Goal: Transaction & Acquisition: Purchase product/service

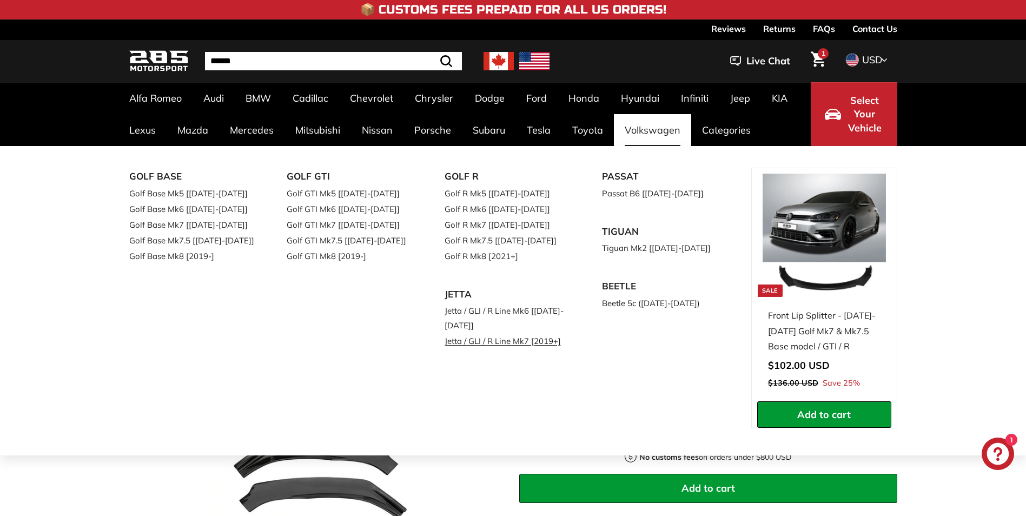
click at [525, 341] on link "Jetta / GLI / R Line Mk7 [2019+]" at bounding box center [509, 341] width 128 height 16
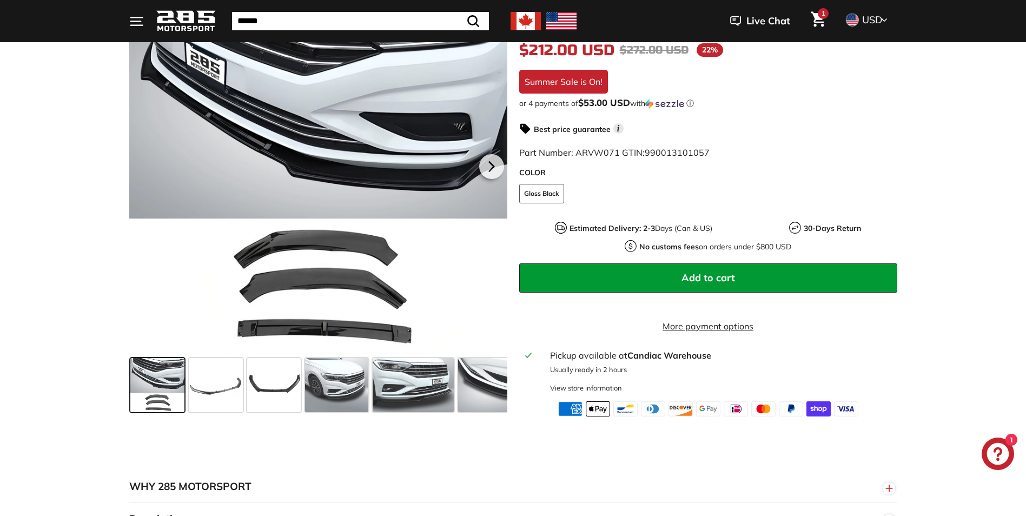
scroll to position [216, 0]
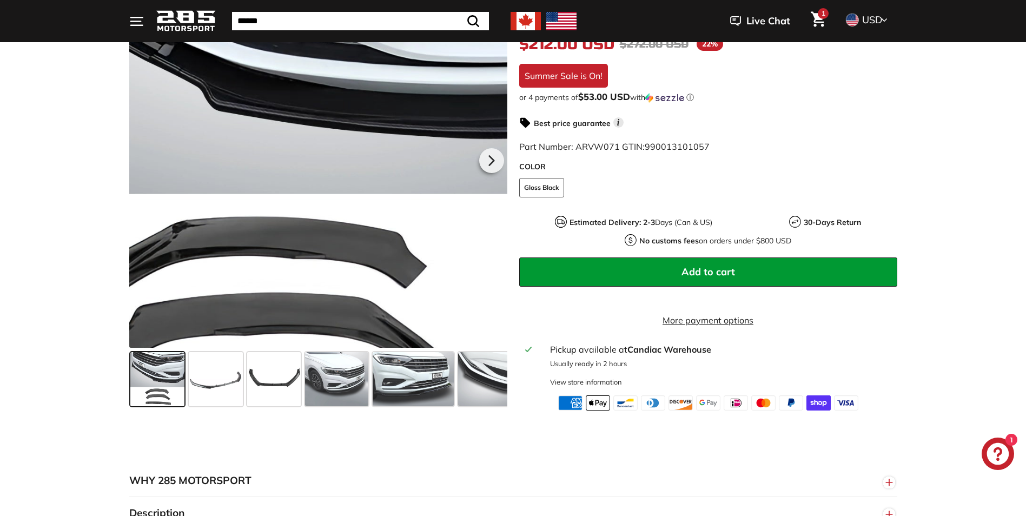
click at [369, 242] on div at bounding box center [318, 159] width 378 height 378
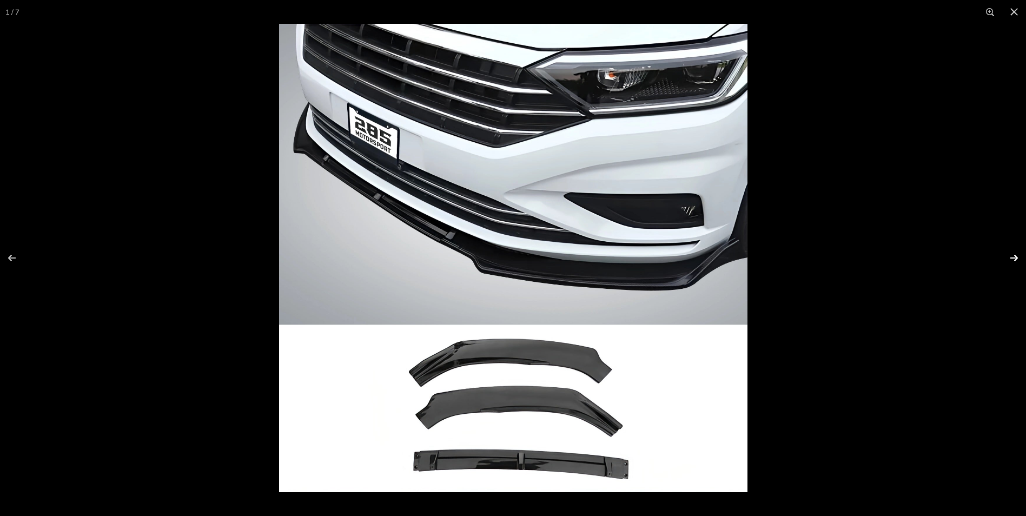
click at [1013, 254] on button at bounding box center [1007, 258] width 38 height 54
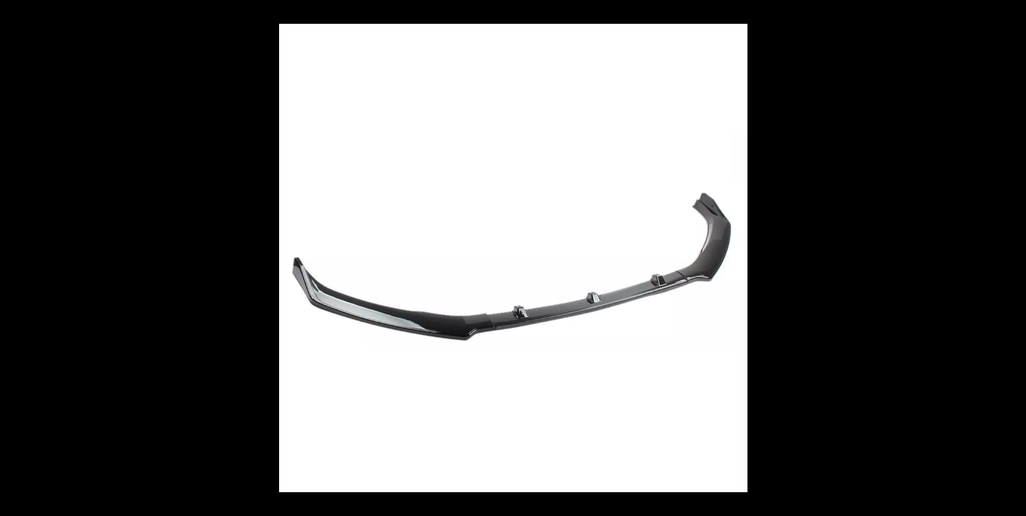
click at [1013, 254] on button at bounding box center [1007, 258] width 38 height 54
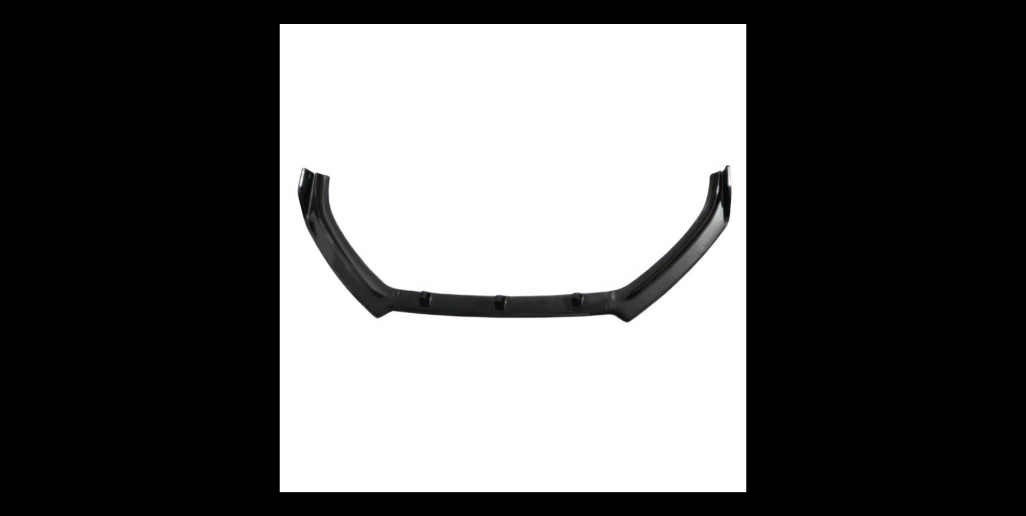
click at [1013, 254] on button at bounding box center [1007, 258] width 38 height 54
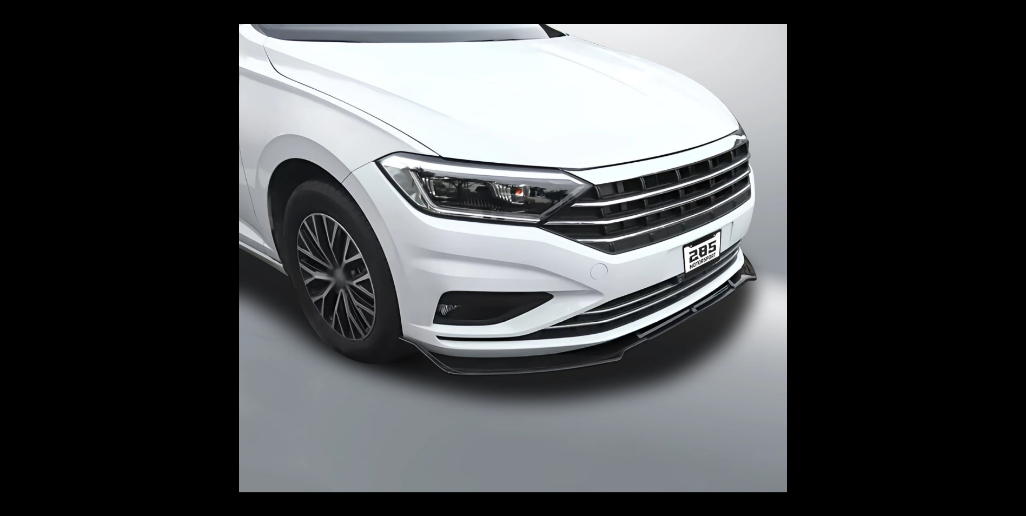
click at [1013, 254] on button at bounding box center [1007, 258] width 38 height 54
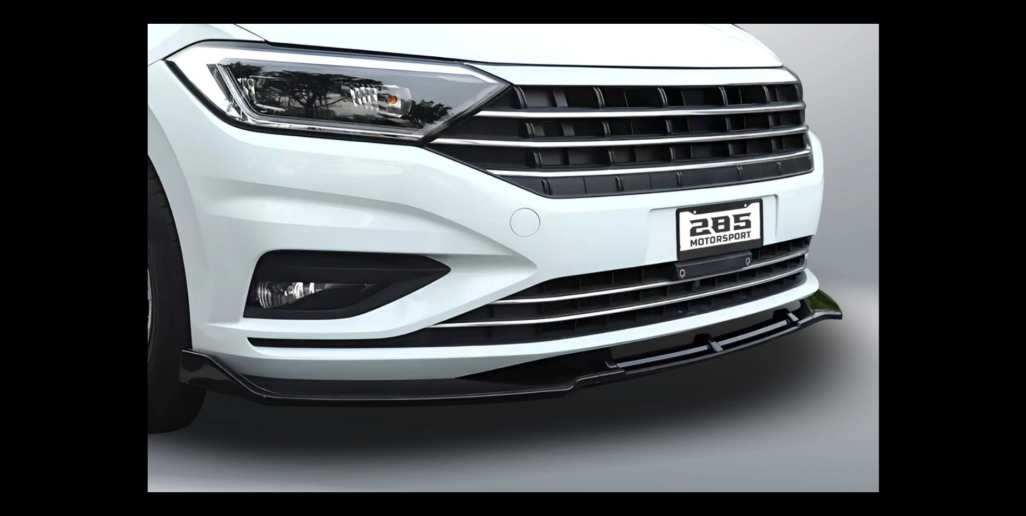
click at [1013, 254] on button at bounding box center [1007, 258] width 38 height 54
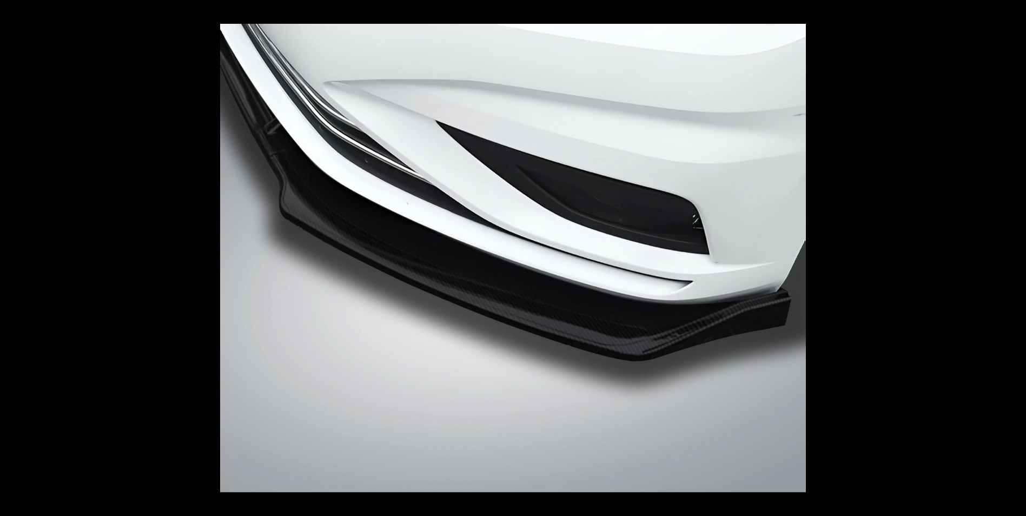
scroll to position [0, 80]
click at [1013, 254] on button at bounding box center [1007, 258] width 38 height 54
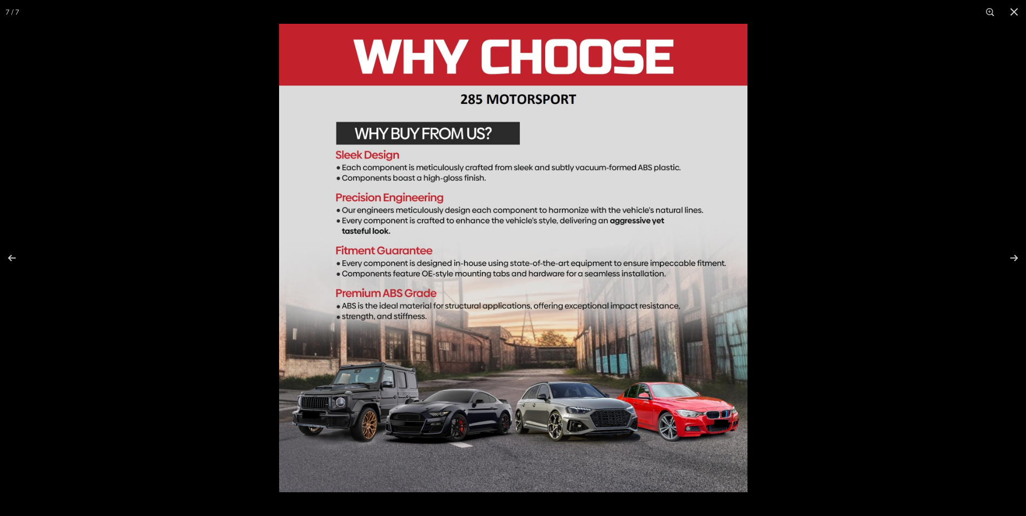
scroll to position [108, 0]
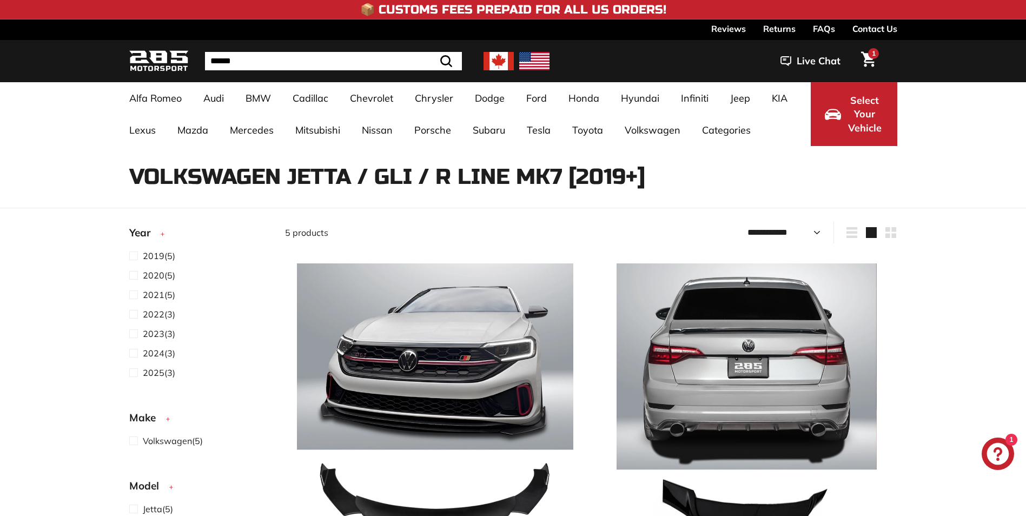
select select "**********"
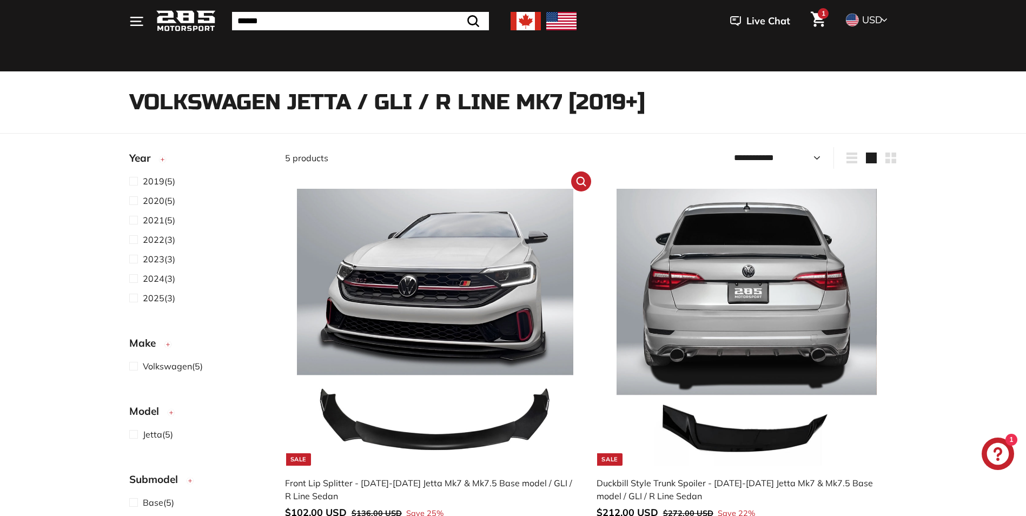
scroll to position [162, 0]
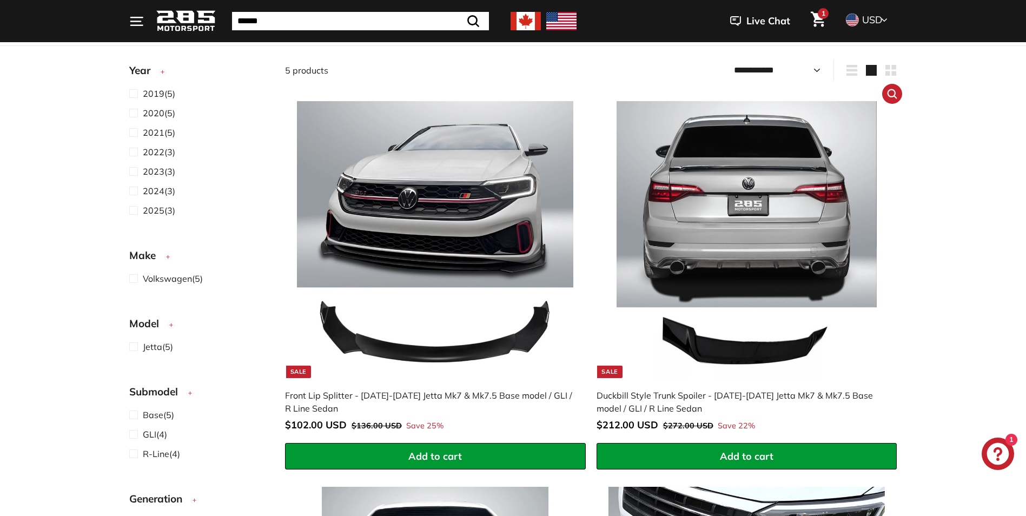
click at [715, 349] on img at bounding box center [746, 239] width 276 height 276
click at [366, 347] on img at bounding box center [435, 239] width 276 height 276
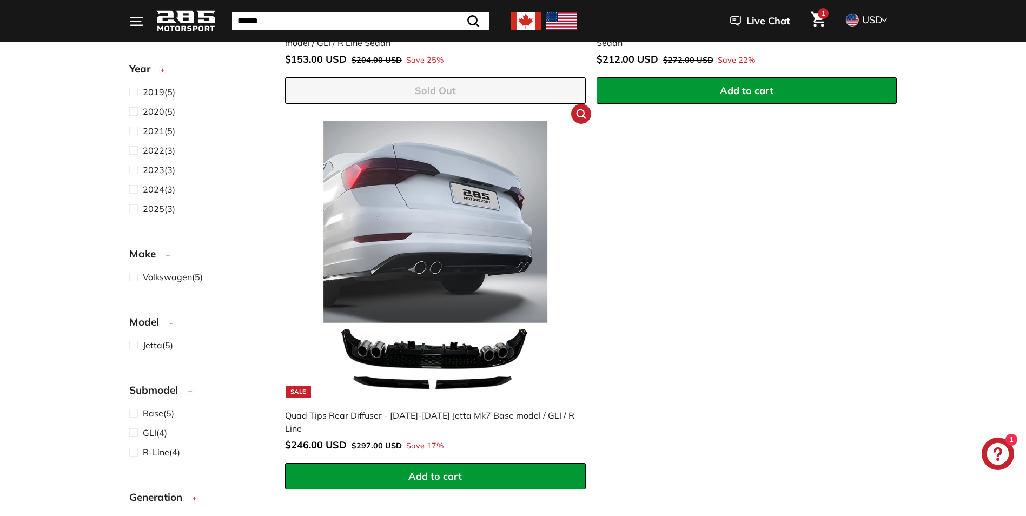
scroll to position [919, 0]
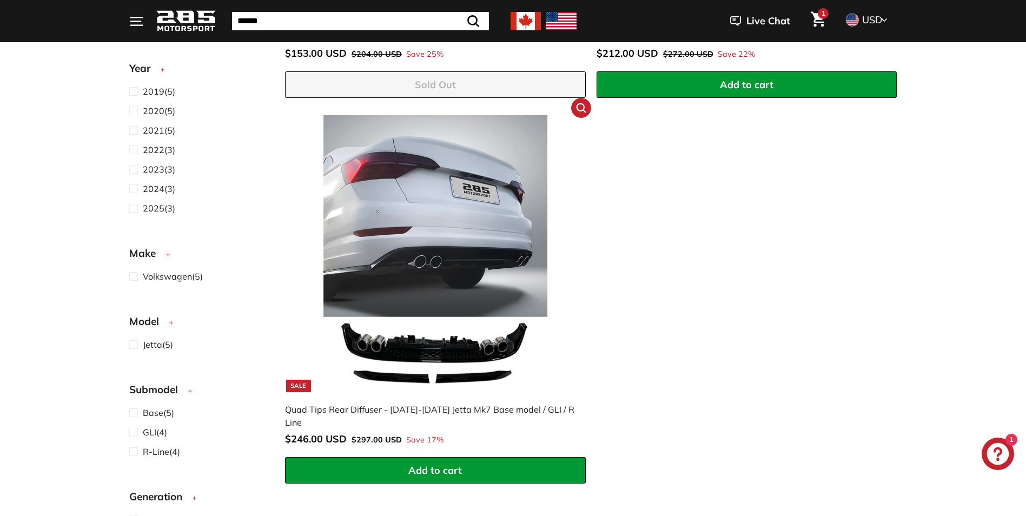
click at [378, 352] on img at bounding box center [435, 253] width 276 height 276
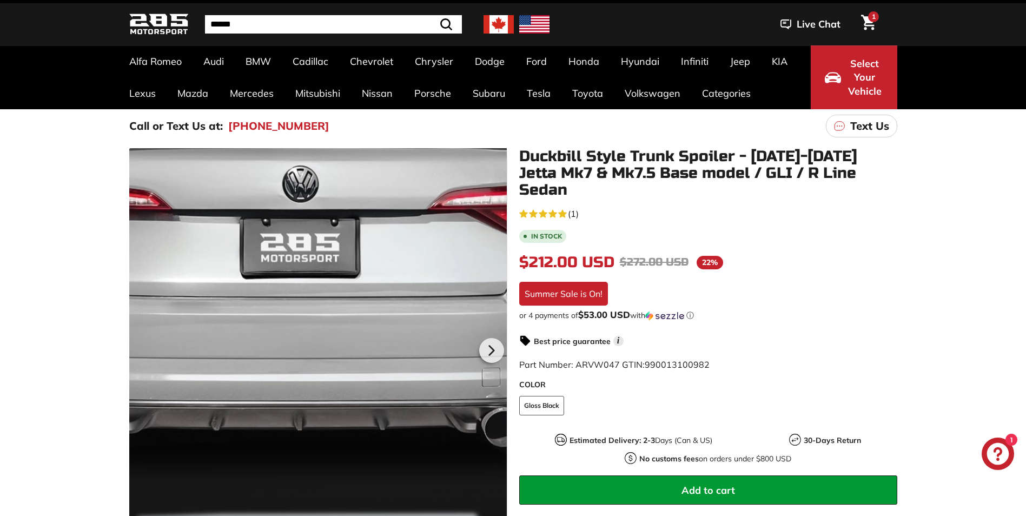
scroll to position [54, 0]
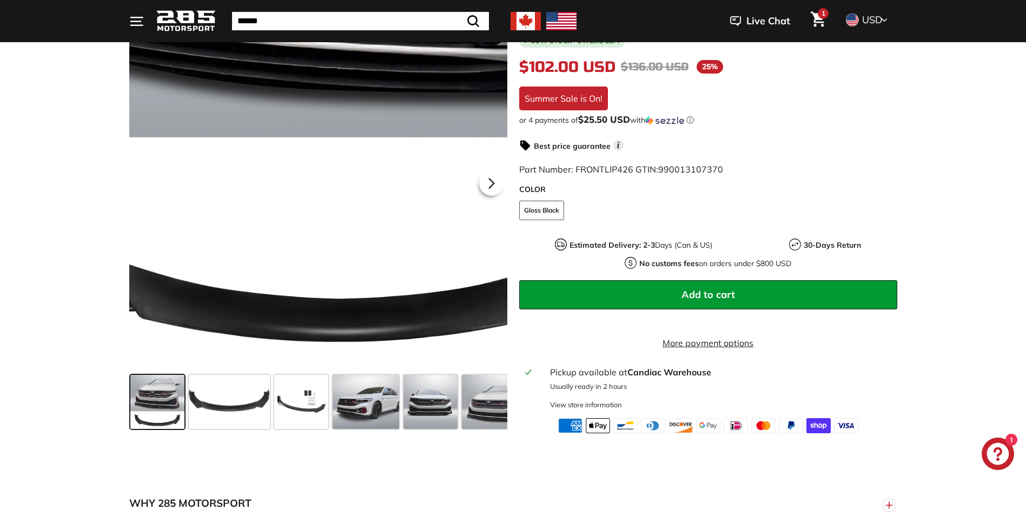
scroll to position [216, 0]
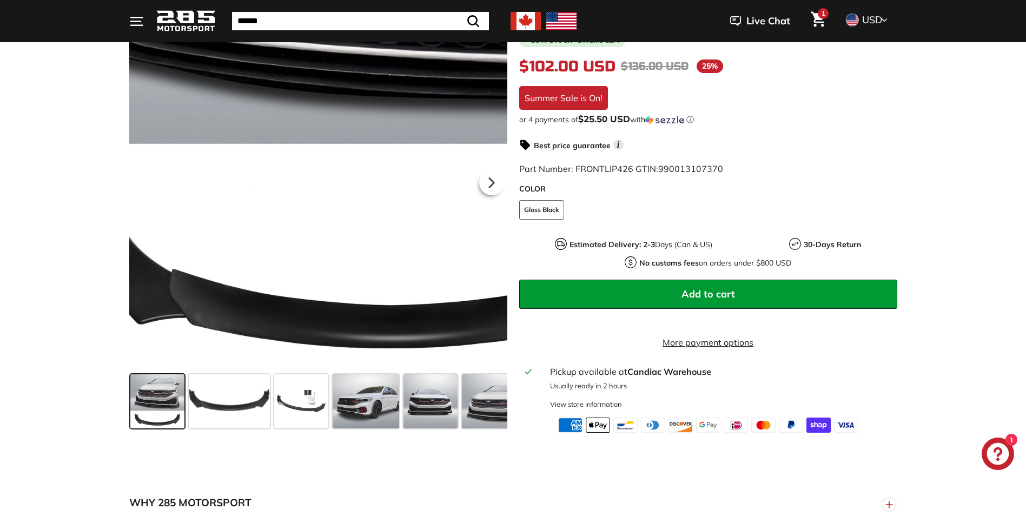
click at [248, 359] on div at bounding box center [318, 181] width 378 height 378
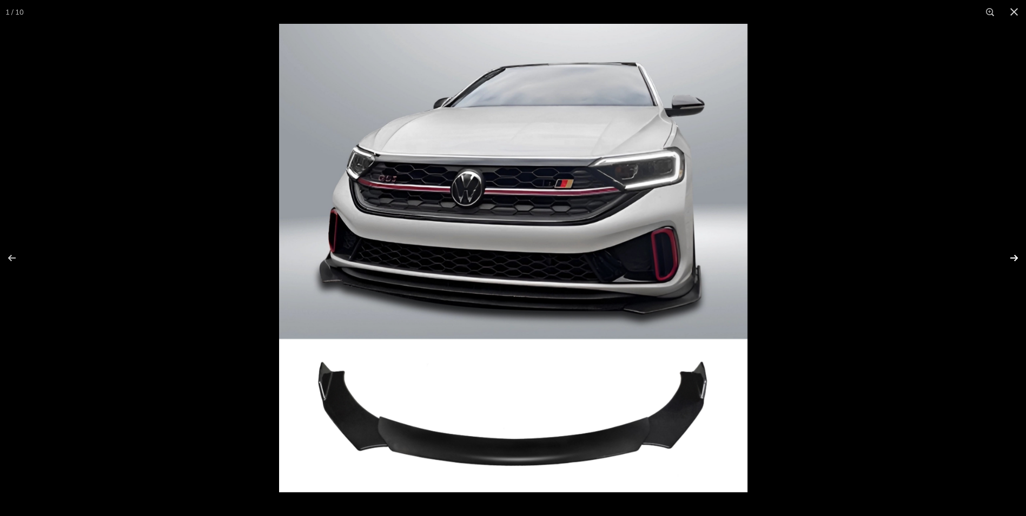
click at [1017, 255] on button at bounding box center [1007, 258] width 38 height 54
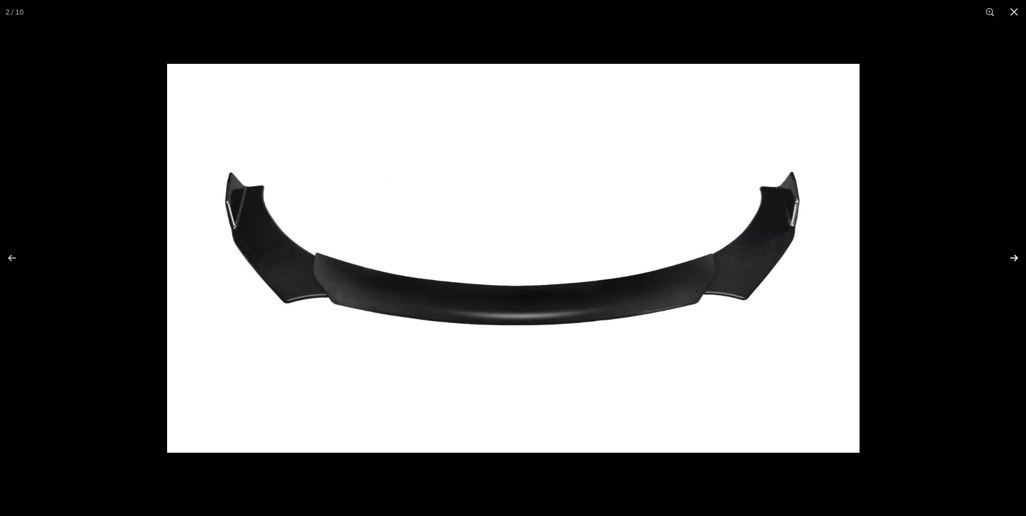
click at [1016, 253] on button at bounding box center [1007, 258] width 38 height 54
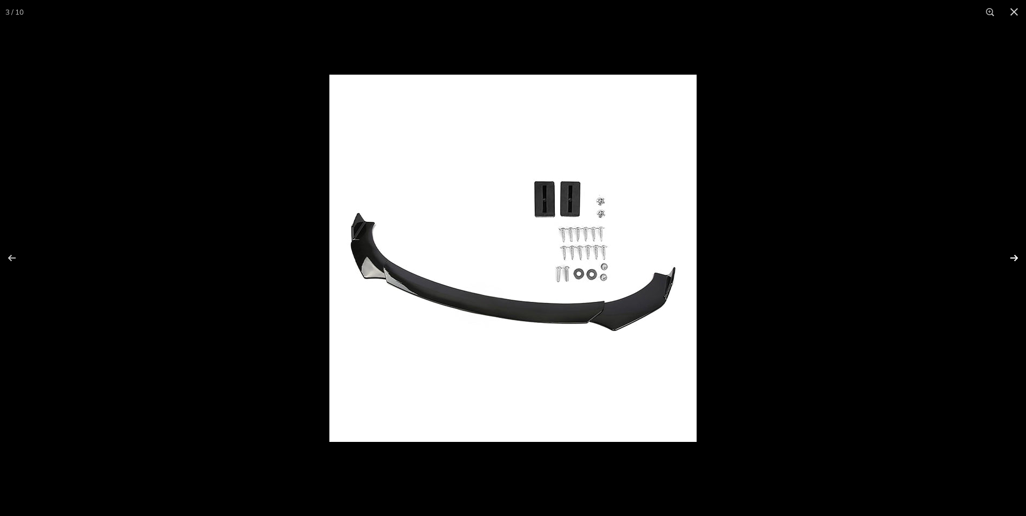
click at [1014, 250] on button at bounding box center [1007, 258] width 38 height 54
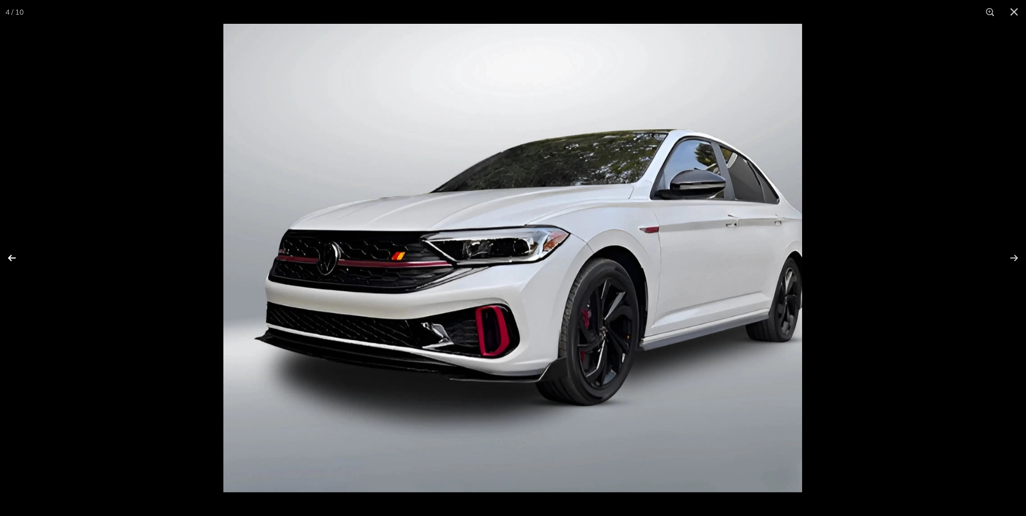
click at [13, 253] on button at bounding box center [19, 258] width 38 height 54
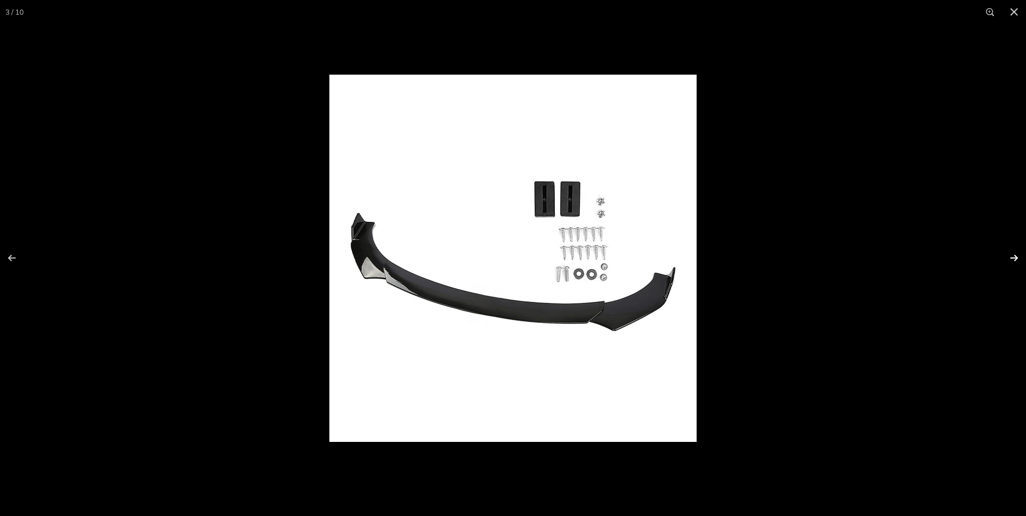
click at [1010, 257] on button at bounding box center [1007, 258] width 38 height 54
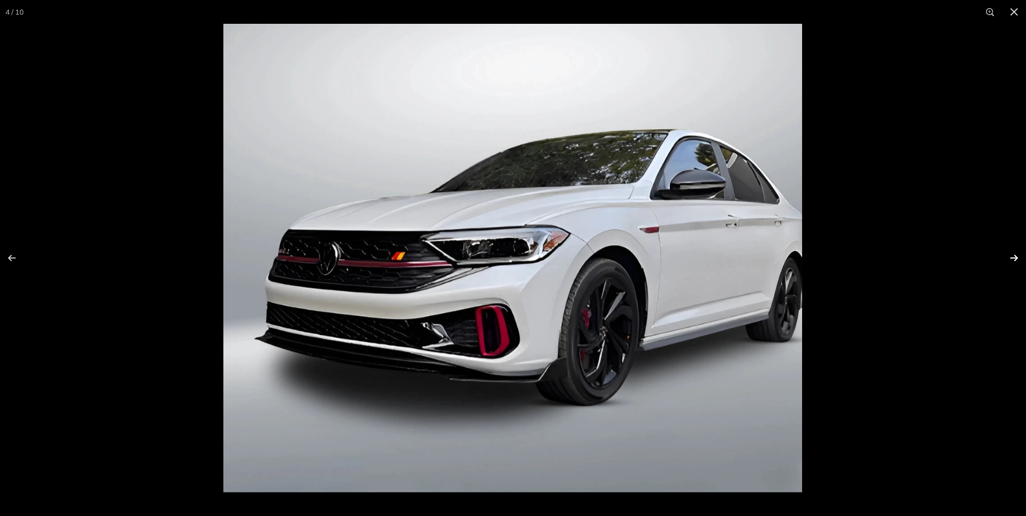
click at [1005, 254] on button at bounding box center [1007, 258] width 38 height 54
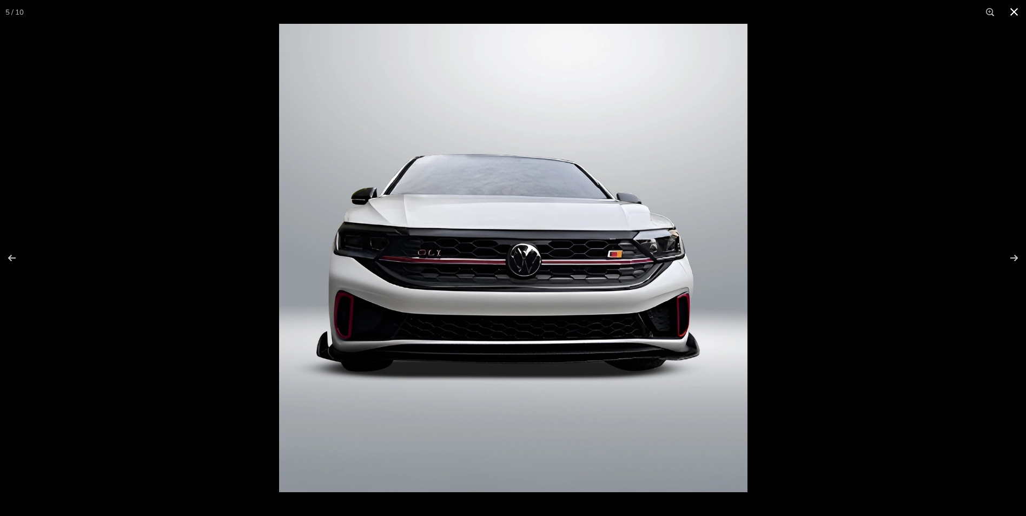
click at [1015, 12] on button at bounding box center [1014, 12] width 24 height 24
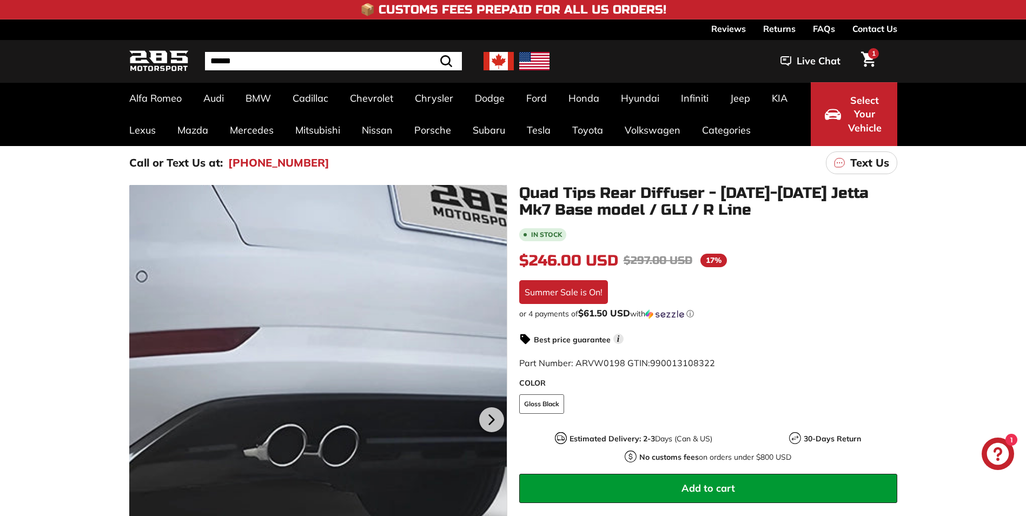
click at [299, 418] on div at bounding box center [318, 418] width 378 height 467
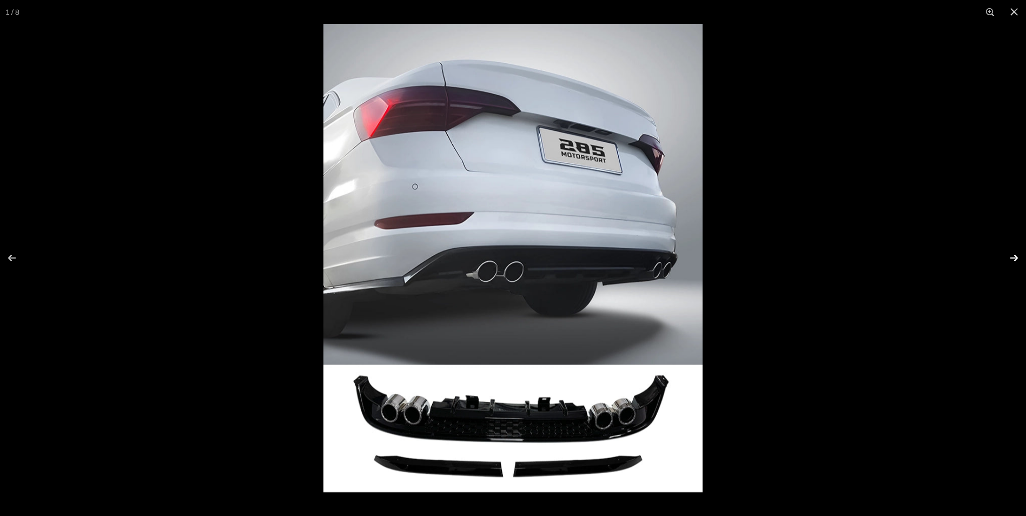
click at [1013, 257] on button at bounding box center [1007, 258] width 38 height 54
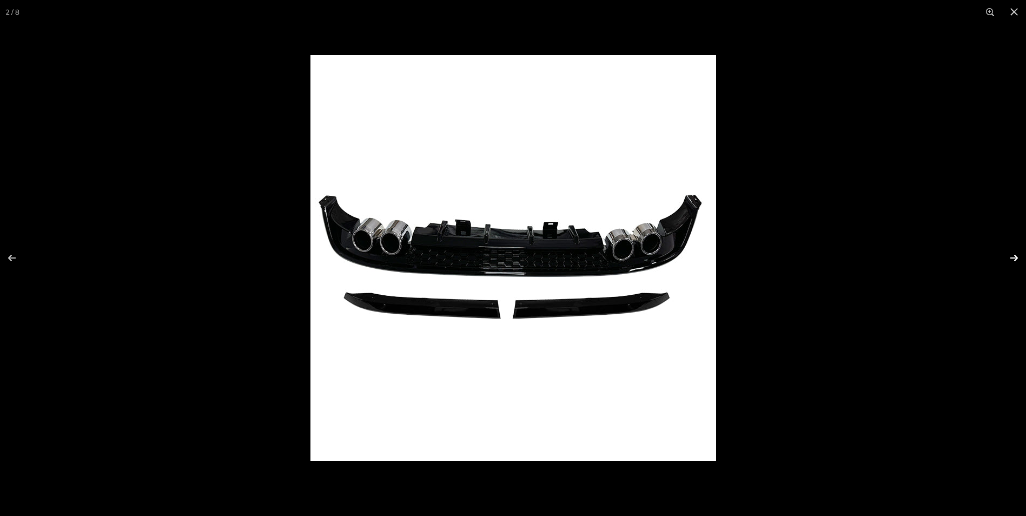
click at [1010, 254] on button at bounding box center [1007, 258] width 38 height 54
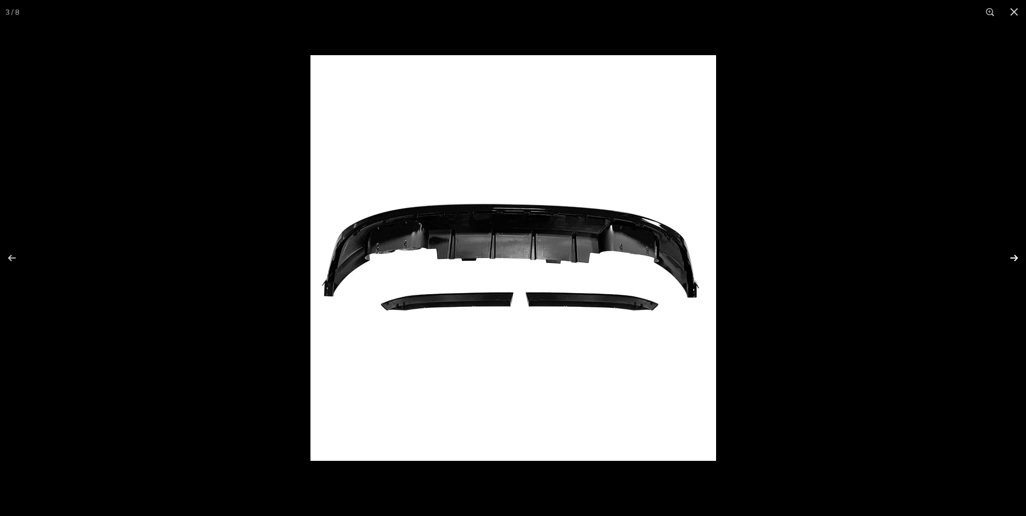
click at [1009, 254] on button at bounding box center [1007, 258] width 38 height 54
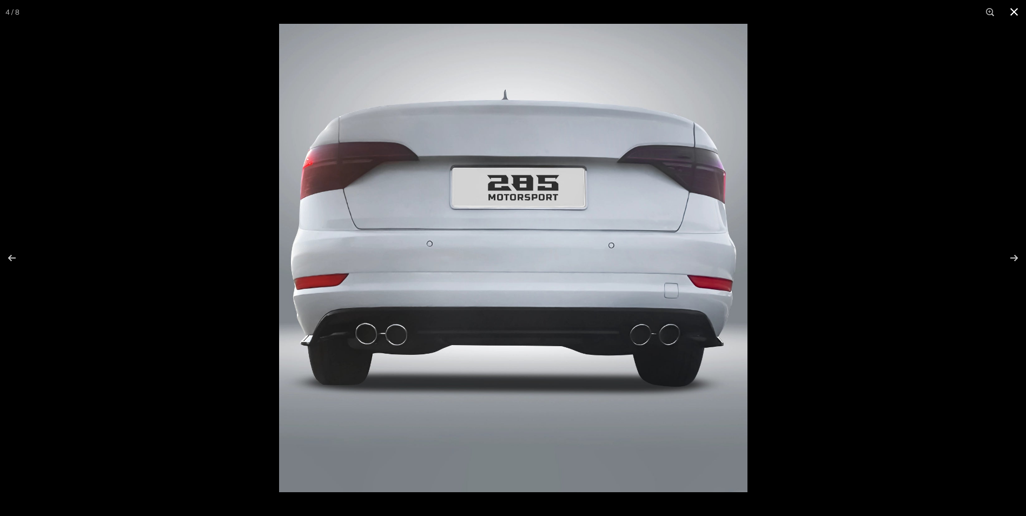
click at [1013, 9] on button at bounding box center [1014, 12] width 24 height 24
